Goal: Task Accomplishment & Management: Manage account settings

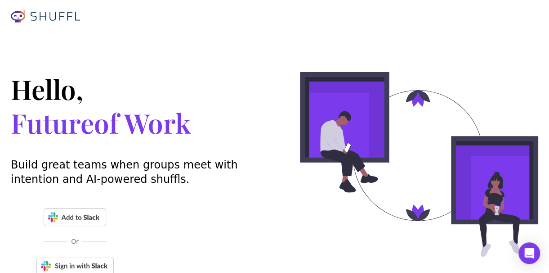
scroll to position [45, 0]
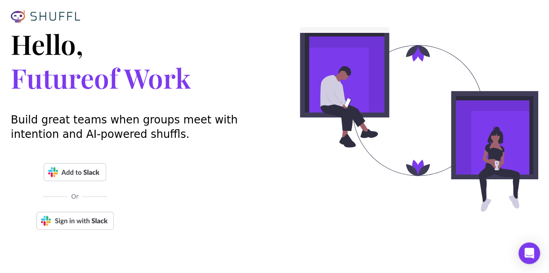
click at [91, 167] on img at bounding box center [75, 172] width 63 height 18
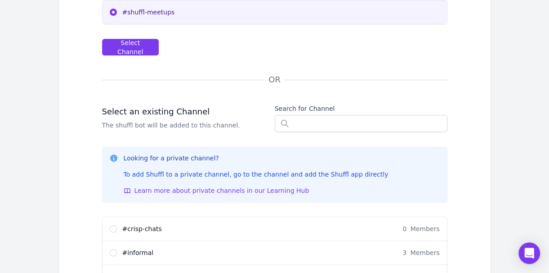
scroll to position [341, 0]
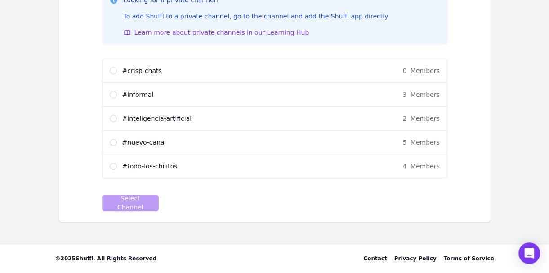
drag, startPoint x: 186, startPoint y: 63, endPoint x: 64, endPoint y: 11, distance: 132.7
click at [159, 114] on span "# inteligencia-artificial" at bounding box center [157, 118] width 70 height 9
click at [117, 115] on input "# inteligencia-artificial 2 Members" at bounding box center [113, 118] width 7 height 7
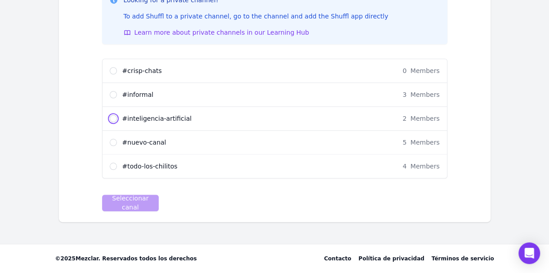
radio input "true"
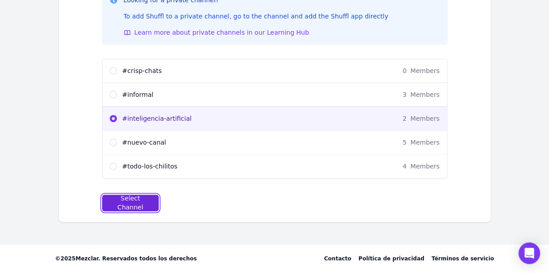
click at [145, 198] on div "Select Channel" at bounding box center [131, 203] width 42 height 18
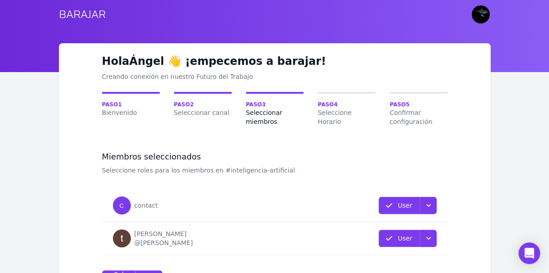
scroll to position [45, 0]
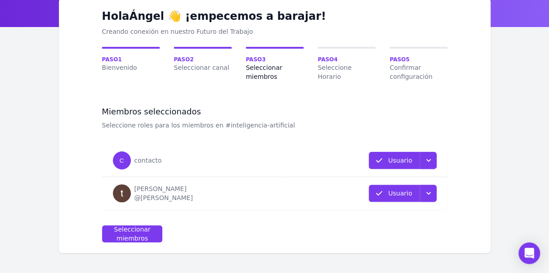
click at [408, 162] on p "Usuario" at bounding box center [400, 160] width 24 height 9
click at [141, 235] on div "Seleccionar miembros" at bounding box center [132, 234] width 45 height 18
select select "10"
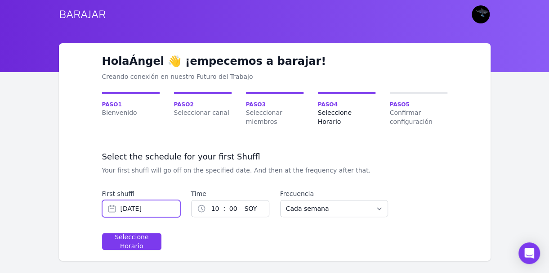
click at [171, 212] on input "Sep 23, 2025" at bounding box center [141, 208] width 78 height 17
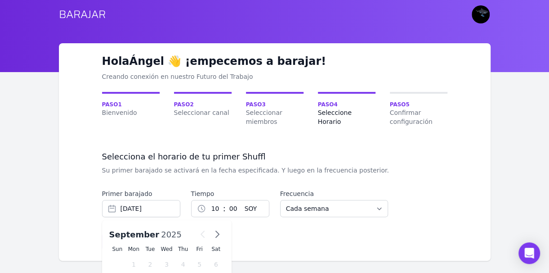
click at [333, 251] on div "Hola Ángel 👋 ¡empecemos a barajar! Creando conexión en nuestro Futuro del Traba…" at bounding box center [275, 151] width 432 height 217
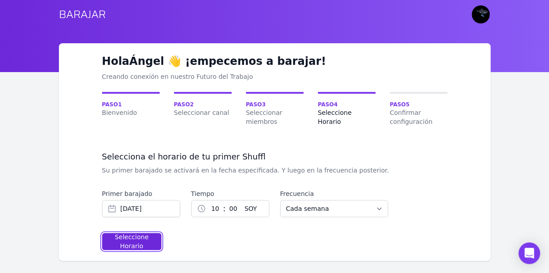
click at [141, 245] on div "Seleccione Horario" at bounding box center [132, 241] width 44 height 18
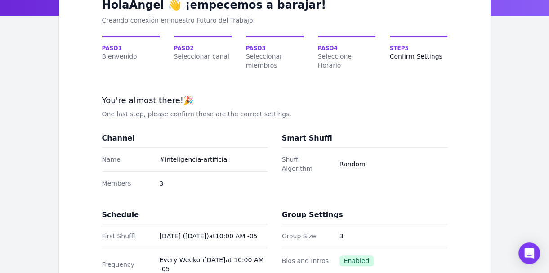
scroll to position [135, 0]
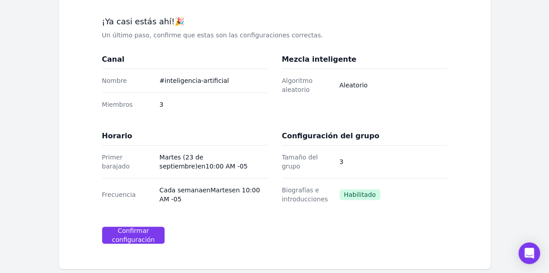
click at [385, 86] on dd "Aleatorio" at bounding box center [394, 85] width 108 height 9
click at [370, 85] on dd "Aleatorio" at bounding box center [394, 85] width 108 height 9
click at [171, 97] on div "Miembros 3" at bounding box center [185, 104] width 166 height 24
click at [164, 103] on dd "3" at bounding box center [214, 104] width 108 height 9
click at [164, 104] on dd "3" at bounding box center [214, 104] width 108 height 9
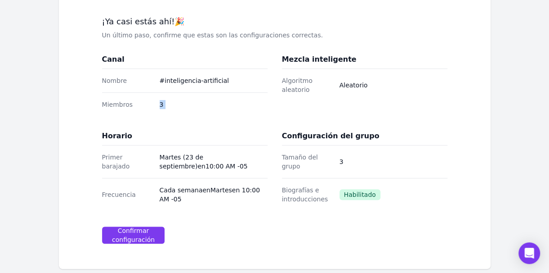
click at [164, 104] on dd "3" at bounding box center [214, 104] width 108 height 9
click at [164, 103] on dd "3" at bounding box center [214, 104] width 108 height 9
click at [135, 243] on div "¡Ya casi estás ahí! 🎉 Un último paso, confirme que estas son las configuracione…" at bounding box center [275, 137] width 346 height 242
click at [144, 234] on div "Confirmar configuración" at bounding box center [134, 235] width 48 height 18
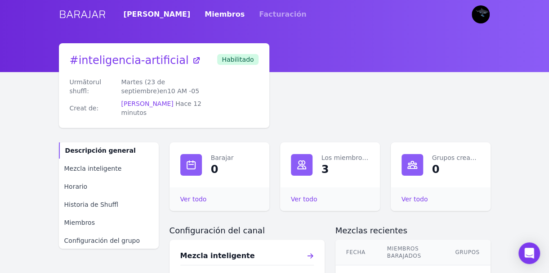
click at [205, 11] on link "Miembros" at bounding box center [225, 14] width 40 height 25
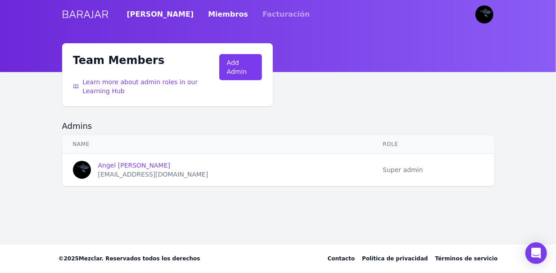
click at [146, 13] on link "[PERSON_NAME]" at bounding box center [160, 14] width 67 height 25
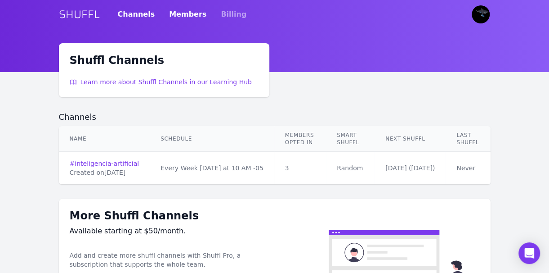
click at [179, 15] on link "Members" at bounding box center [187, 14] width 37 height 25
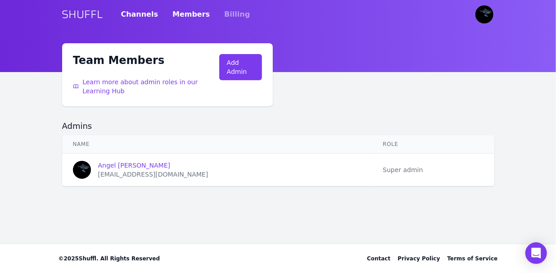
click at [135, 17] on link "Channels" at bounding box center [139, 14] width 37 height 25
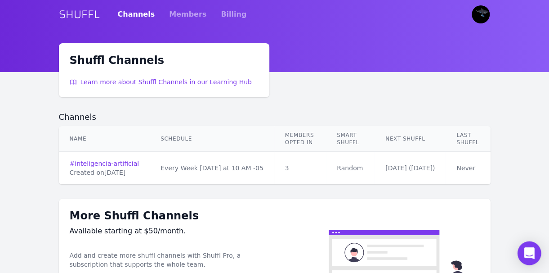
click at [536, 250] on div "Open Intercom Messenger" at bounding box center [530, 253] width 24 height 24
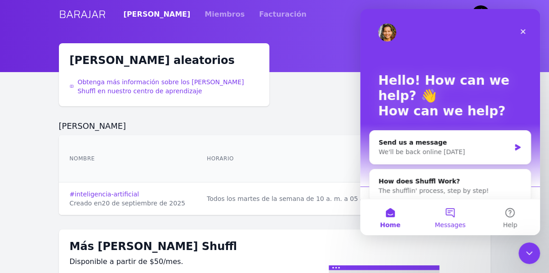
click at [457, 215] on button "Messages" at bounding box center [450, 217] width 60 height 36
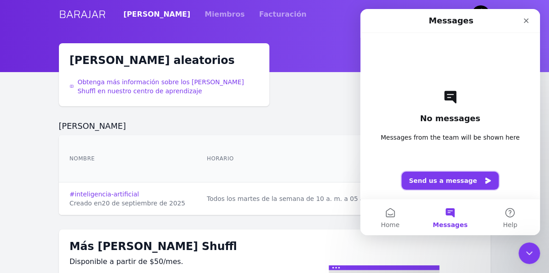
click at [455, 184] on button "Send us a message" at bounding box center [450, 180] width 97 height 18
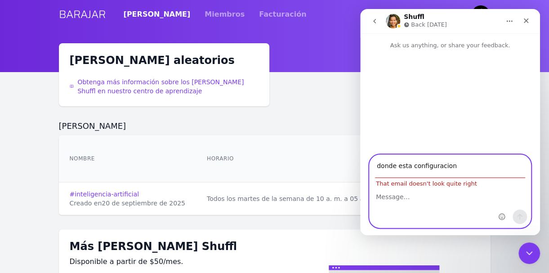
click at [471, 170] on input "donde esta configuracion" at bounding box center [450, 166] width 150 height 23
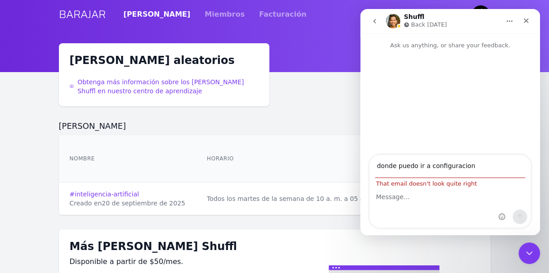
click at [410, 204] on div "Intercom messenger" at bounding box center [450, 207] width 161 height 41
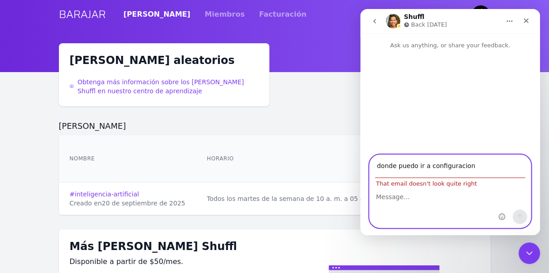
click at [493, 169] on input "donde puedo ir a configuracion" at bounding box center [450, 166] width 150 height 23
type input "d"
click at [413, 198] on textarea "Message…" at bounding box center [450, 194] width 161 height 15
click at [443, 165] on input "angel" at bounding box center [450, 166] width 150 height 23
type input "[EMAIL_ADDRESS][DOMAIN_NAME]"
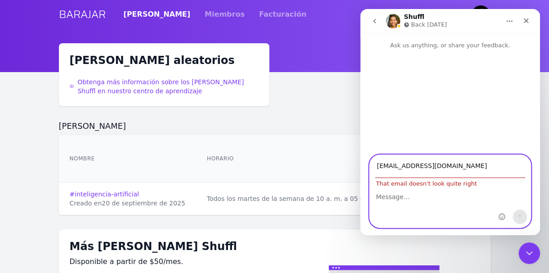
click at [430, 199] on textarea "Message…" at bounding box center [450, 194] width 161 height 15
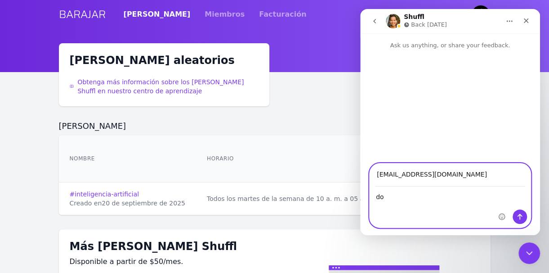
type textarea "d"
type textarea "como puedo ir a configuracion"
click at [522, 219] on icon "Send a message…" at bounding box center [520, 216] width 7 height 7
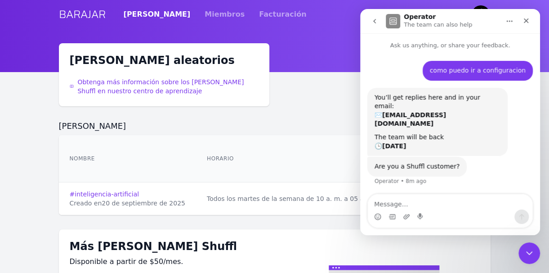
scroll to position [36, 0]
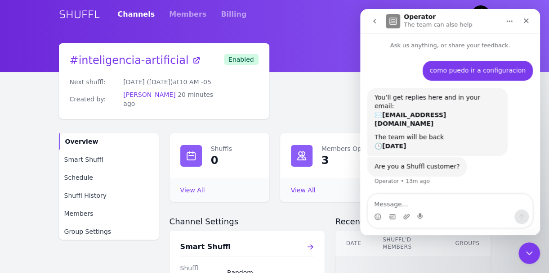
scroll to position [36, 0]
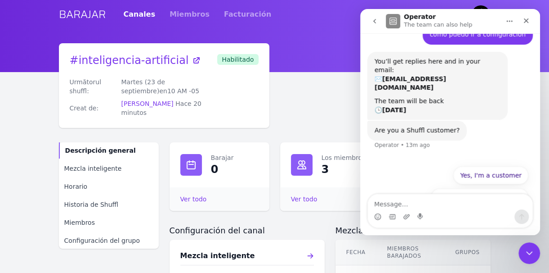
click at [316, 201] on div "Ver todo Los miembros optaron por participar" at bounding box center [330, 198] width 100 height 23
click at [528, 20] on icon "Close" at bounding box center [526, 20] width 7 height 7
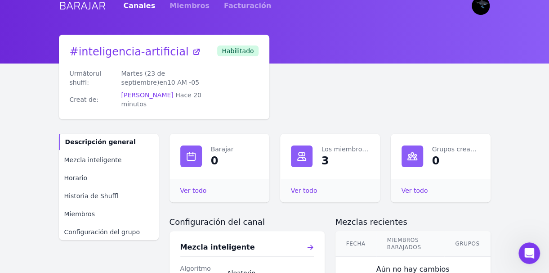
scroll to position [0, 0]
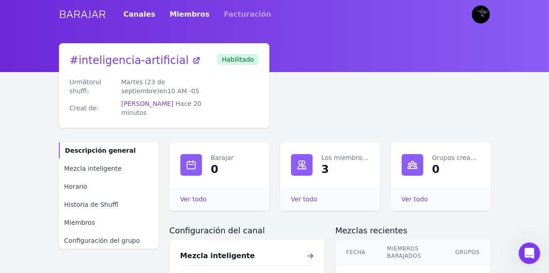
click at [189, 18] on link "Miembros" at bounding box center [190, 14] width 40 height 25
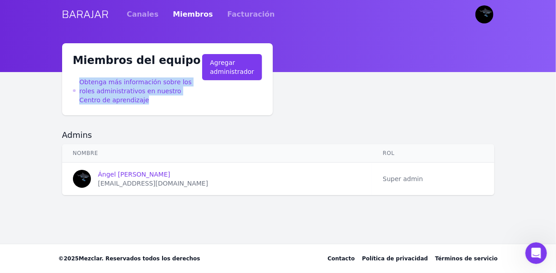
drag, startPoint x: 203, startPoint y: 121, endPoint x: 10, endPoint y: 115, distance: 193.1
click at [10, 115] on main "Miembros del equipo Obtenga más información sobre los roles administrativos en …" at bounding box center [278, 143] width 556 height 200
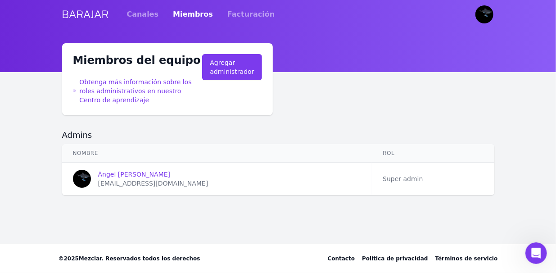
drag, startPoint x: 408, startPoint y: 112, endPoint x: 409, endPoint y: 117, distance: 4.6
click at [409, 112] on div "Miembros del equipo Obtenga más información sobre los roles administrativos en …" at bounding box center [278, 119] width 432 height 152
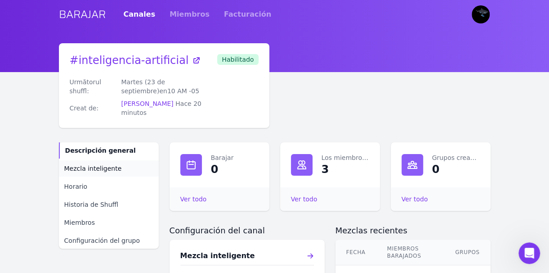
scroll to position [45, 0]
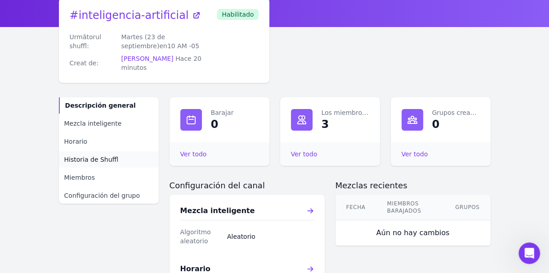
click at [103, 151] on link "Historia de Shuffl" at bounding box center [109, 159] width 100 height 16
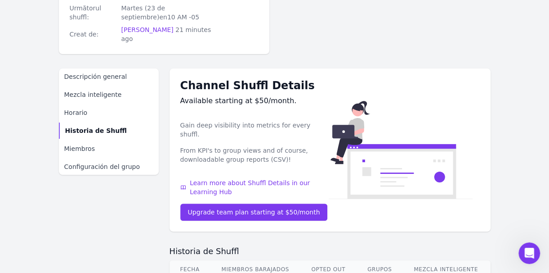
scroll to position [135, 0]
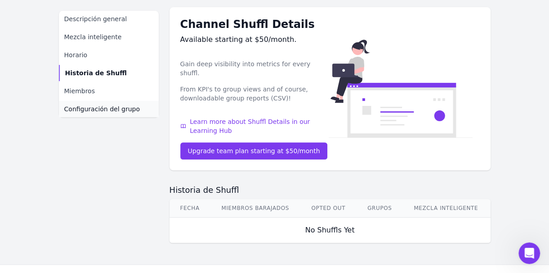
click at [122, 106] on span "Configuración del grupo" at bounding box center [102, 108] width 76 height 9
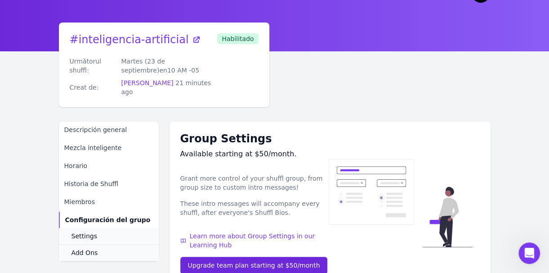
scroll to position [135, 0]
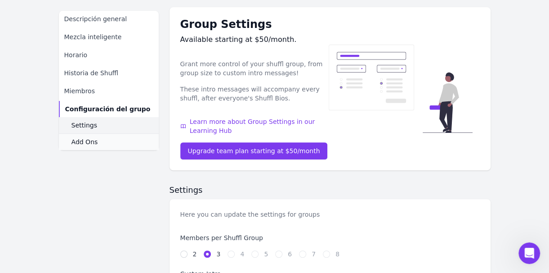
click at [108, 132] on link "Settings" at bounding box center [109, 125] width 100 height 16
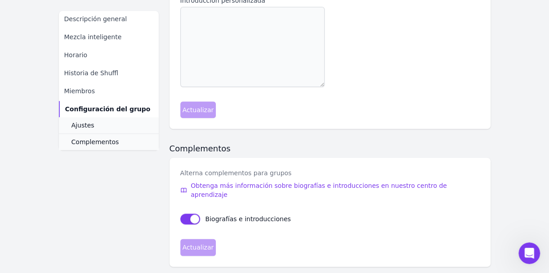
scroll to position [445, 0]
click at [111, 142] on span "Complementos" at bounding box center [96, 141] width 48 height 9
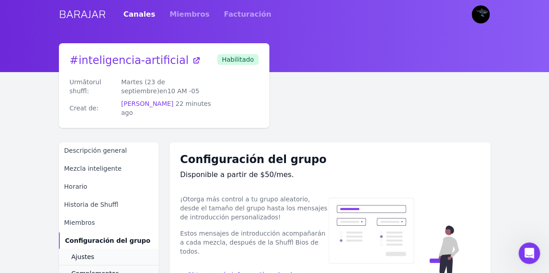
drag, startPoint x: 548, startPoint y: 247, endPoint x: 541, endPoint y: 250, distance: 7.7
click at [533, 251] on icon "Open Intercom Messenger" at bounding box center [528, 251] width 15 height 15
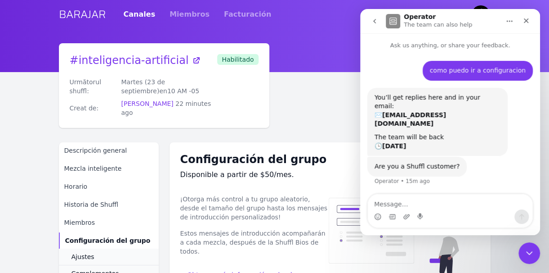
scroll to position [36, 0]
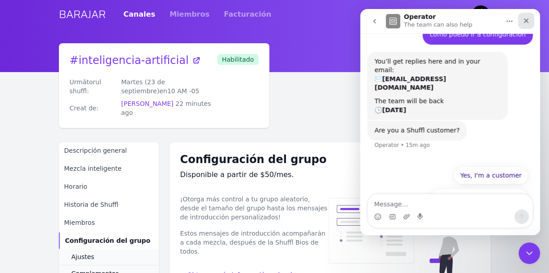
click at [527, 22] on icon "Close" at bounding box center [526, 20] width 5 height 5
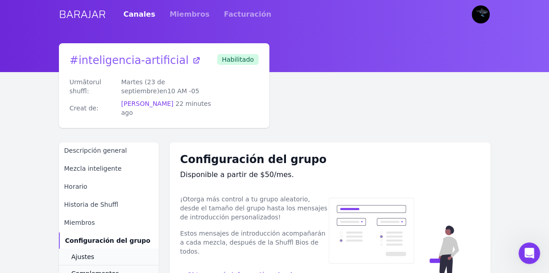
click at [137, 56] on span "# inteligencia-artificial" at bounding box center [129, 60] width 119 height 13
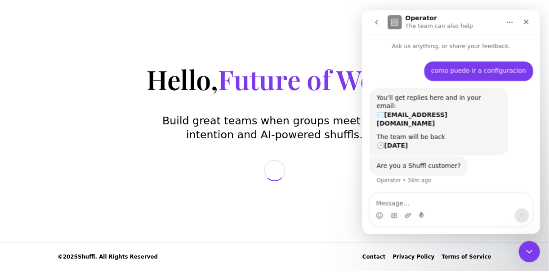
scroll to position [36, 0]
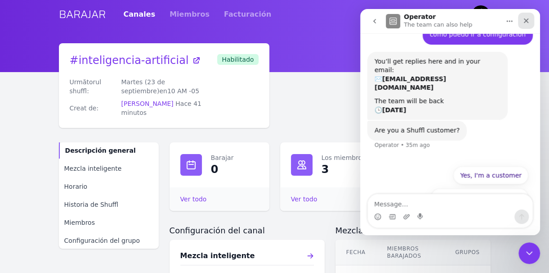
click at [524, 22] on icon "Close" at bounding box center [526, 20] width 7 height 7
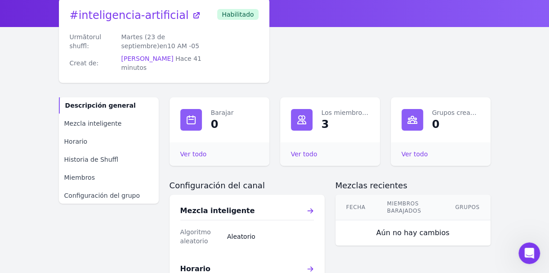
scroll to position [180, 0]
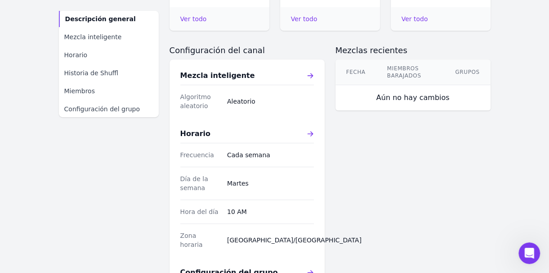
click at [383, 94] on div "Aún no hay cambios" at bounding box center [413, 97] width 95 height 25
click at [386, 92] on div "Aún no hay cambios" at bounding box center [413, 97] width 95 height 25
click at [328, 94] on div "Barajar 0 Ver todo Barajar Los miembros optaron por participar 3 Ver todo Los m…" at bounding box center [330, 160] width 321 height 396
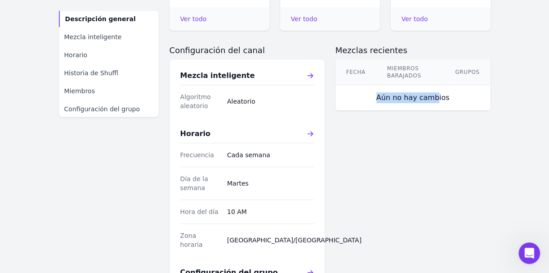
drag, startPoint x: 411, startPoint y: 145, endPoint x: 445, endPoint y: 162, distance: 38.2
click at [436, 177] on div "Mezclas recientes Fecha Miembros barajados Grupos Aún no hay cambios" at bounding box center [413, 201] width 155 height 313
click at [456, 131] on div "Mezclas recientes Fecha Miembros barajados Grupos Aún no hay cambios" at bounding box center [413, 201] width 155 height 313
click at [264, 97] on dd "Aleatorio" at bounding box center [270, 101] width 87 height 9
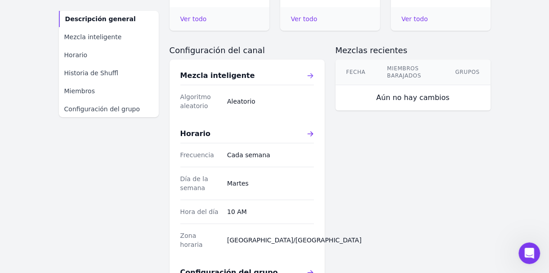
click at [310, 72] on icon at bounding box center [310, 75] width 7 height 7
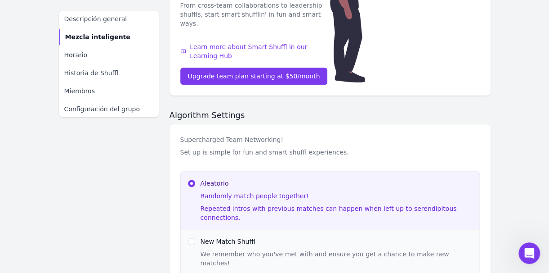
scroll to position [270, 0]
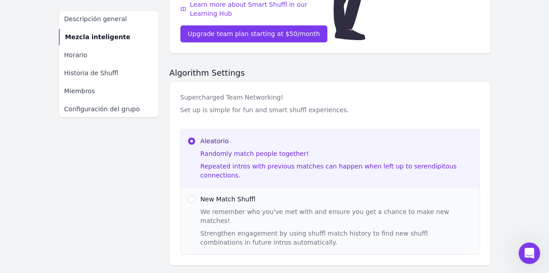
click at [326, 229] on div "Strengthen engagement by using shuffl match history to find new shuffl combinat…" at bounding box center [337, 238] width 272 height 18
click at [290, 207] on div "We remember who you've met with and ensure you get a chance to make new matches!" at bounding box center [337, 216] width 272 height 18
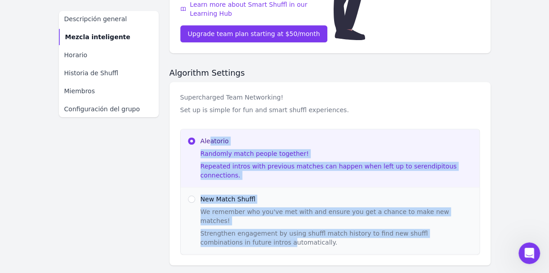
drag, startPoint x: 209, startPoint y: 124, endPoint x: 221, endPoint y: 226, distance: 102.4
click at [221, 226] on div "Supercharged Team Networking! Set up is simple for fun and smart shuffl experie…" at bounding box center [330, 173] width 321 height 183
click at [484, 124] on div "Supercharged Team Networking! Set up is simple for fun and smart shuffl experie…" at bounding box center [330, 173] width 321 height 183
click at [140, 23] on link "Descripción general" at bounding box center [109, 19] width 100 height 16
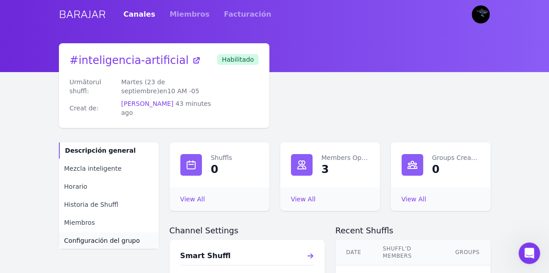
click at [137, 232] on link "Configuración del grupo" at bounding box center [109, 240] width 100 height 16
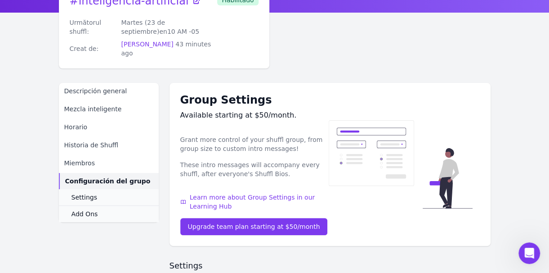
scroll to position [90, 0]
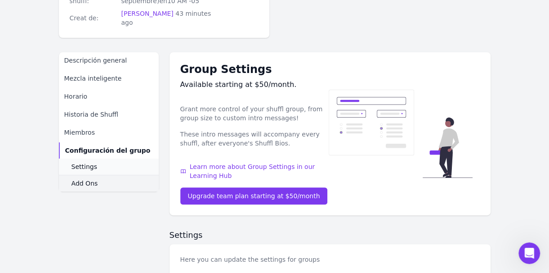
click at [129, 175] on link "Add Ons" at bounding box center [109, 183] width 100 height 17
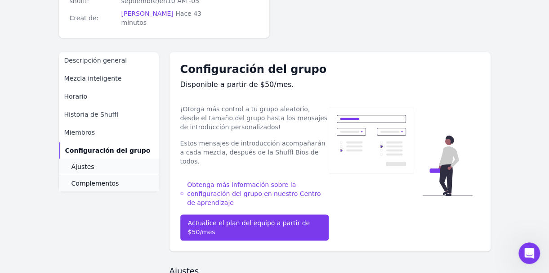
scroll to position [135, 0]
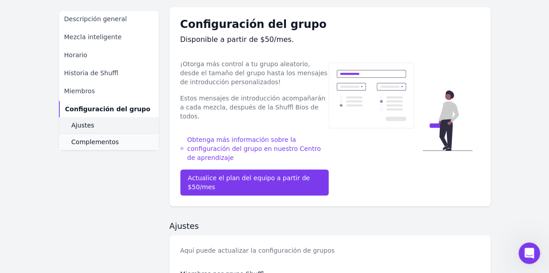
click at [115, 132] on link "Ajustes" at bounding box center [109, 125] width 100 height 16
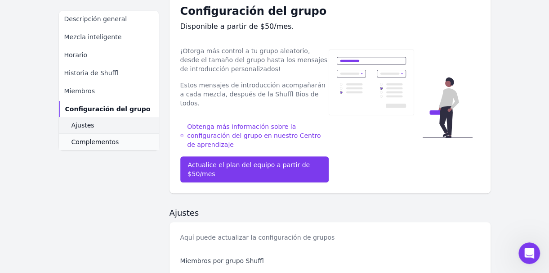
click at [118, 125] on link "Ajustes" at bounding box center [109, 125] width 100 height 16
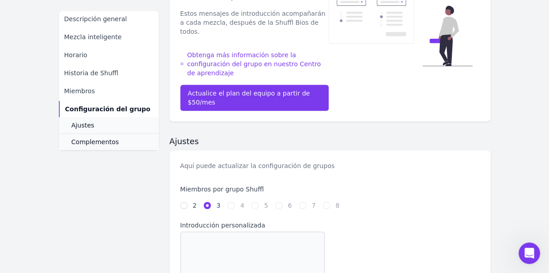
scroll to position [225, 0]
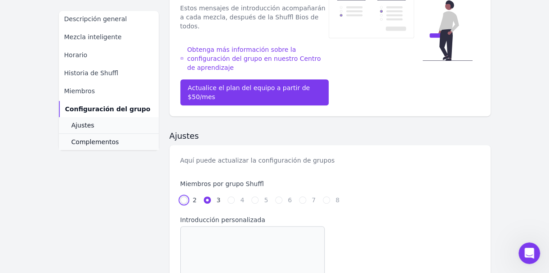
click at [185, 196] on input "2" at bounding box center [183, 199] width 7 height 7
radio input "true"
click at [207, 196] on input "3" at bounding box center [207, 199] width 7 height 7
radio input "true"
click at [186, 196] on input "2" at bounding box center [183, 199] width 7 height 7
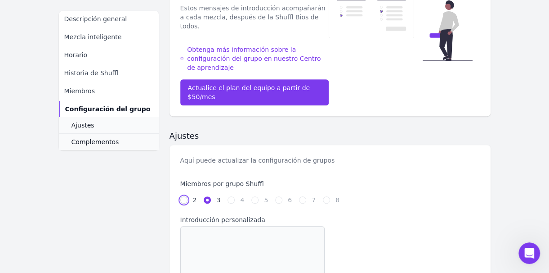
radio input "true"
click at [204, 196] on input "3" at bounding box center [207, 199] width 7 height 7
radio input "true"
click at [252, 195] on div at bounding box center [255, 199] width 7 height 9
click at [264, 195] on label "5" at bounding box center [266, 199] width 4 height 9
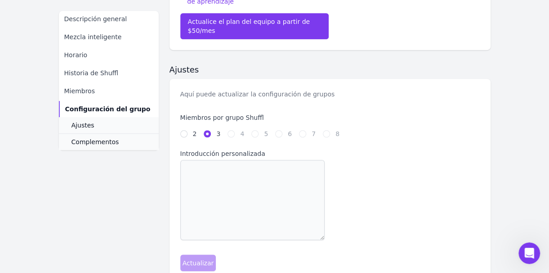
scroll to position [360, 0]
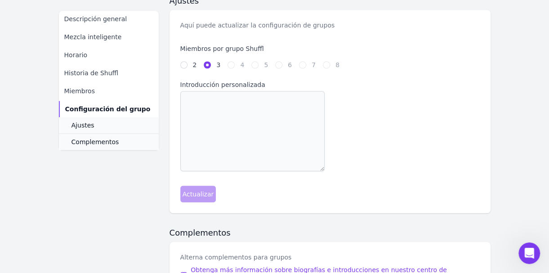
click at [266, 181] on div "Aquí puede actualizar la configuración de grupos Miembros por grupo Shuffl 2 3 …" at bounding box center [330, 111] width 321 height 203
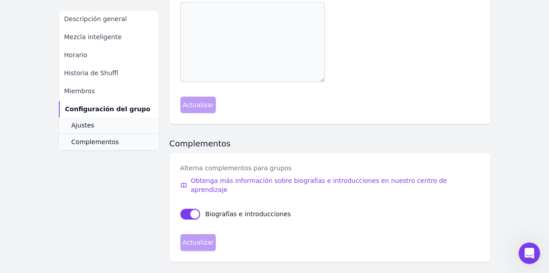
scroll to position [450, 0]
click at [194, 207] on button "enviarBiosToGroups" at bounding box center [190, 212] width 20 height 11
click at [189, 207] on button "enviarBiosToGroups" at bounding box center [190, 212] width 20 height 11
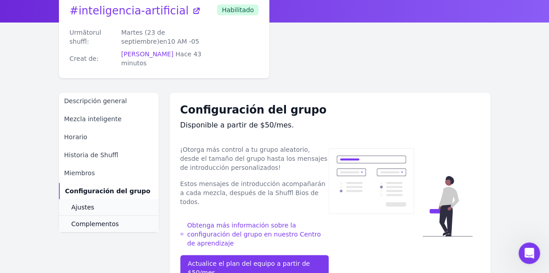
scroll to position [0, 0]
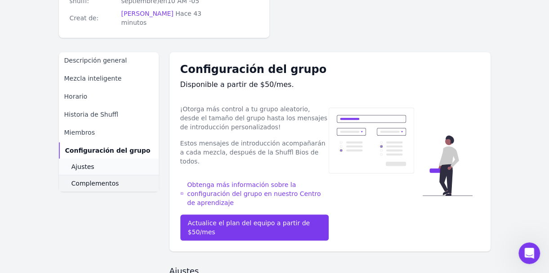
click at [118, 178] on link "Complementos" at bounding box center [109, 183] width 100 height 17
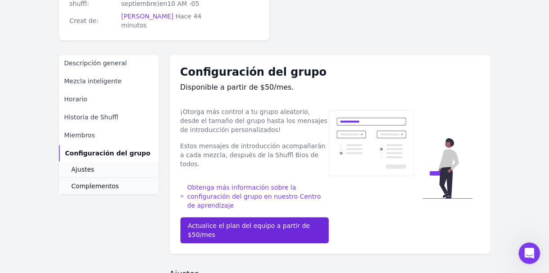
scroll to position [180, 0]
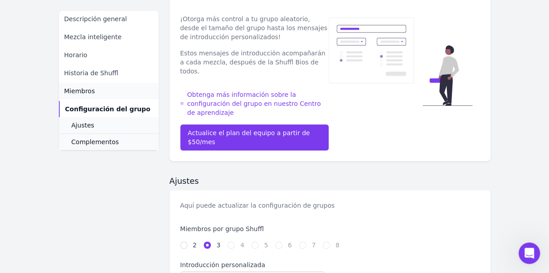
click at [116, 94] on link "Miembros" at bounding box center [109, 91] width 100 height 16
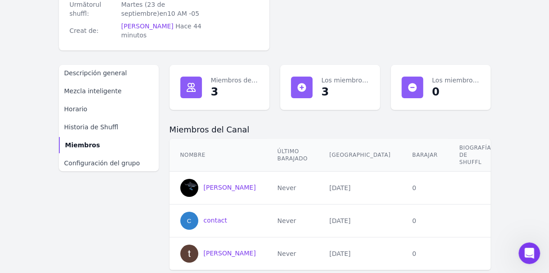
scroll to position [115, 0]
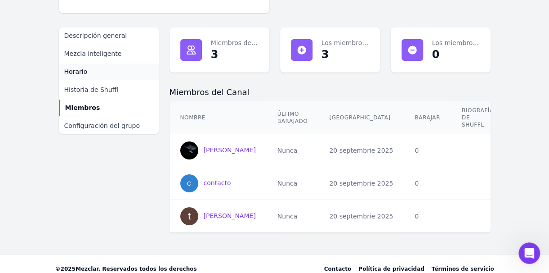
click at [131, 67] on link "Horario" at bounding box center [109, 71] width 100 height 16
select select "10"
select select "America/Bogota"
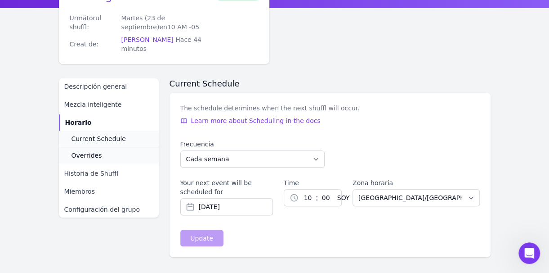
scroll to position [45, 0]
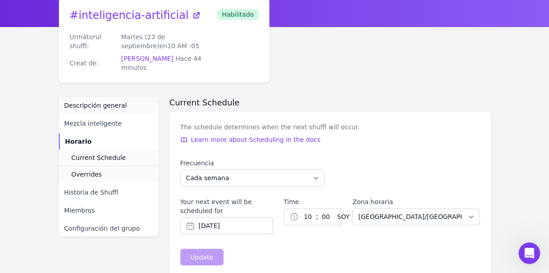
click at [111, 104] on link "Descripción general" at bounding box center [109, 105] width 100 height 16
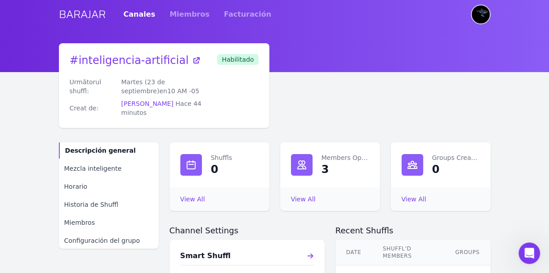
click at [486, 15] on img "User menu" at bounding box center [481, 14] width 18 height 18
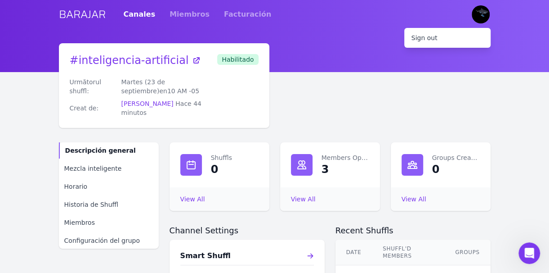
click at [237, 14] on link "Facturación" at bounding box center [247, 14] width 47 height 25
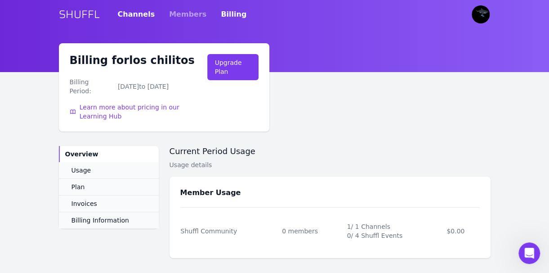
click at [135, 11] on link "Channels" at bounding box center [136, 14] width 37 height 25
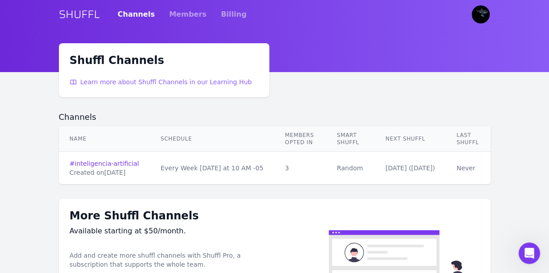
click at [179, 83] on span "Learn more about Shuffl Channels in our Learning Hub" at bounding box center [166, 81] width 171 height 9
